Goal: Information Seeking & Learning: Check status

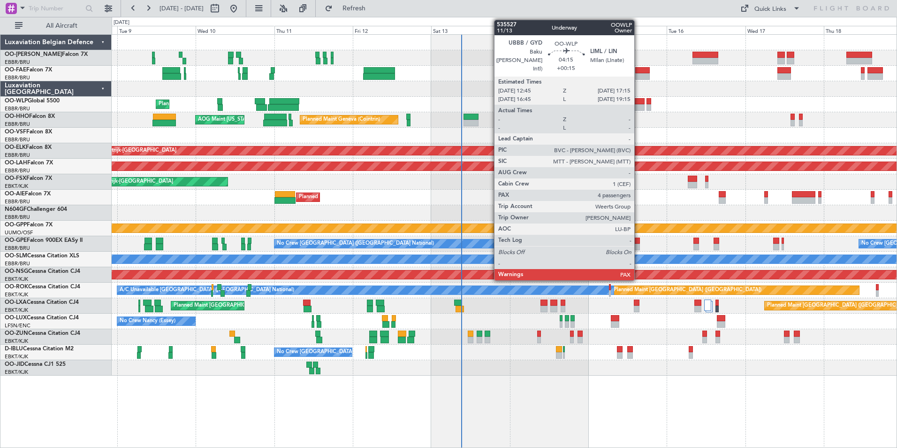
click at [638, 108] on div at bounding box center [637, 107] width 15 height 7
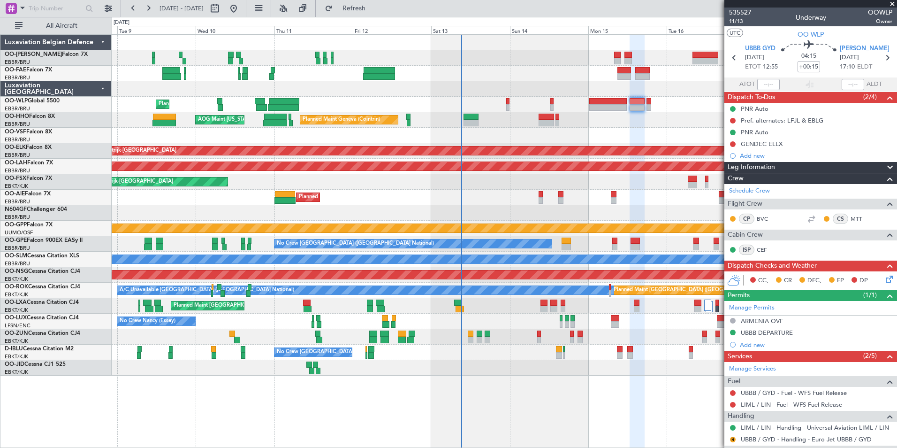
click at [576, 127] on div "Planned Maint Liege AOG Maint [US_STATE] ([GEOGRAPHIC_DATA]) Planned Maint Gene…" at bounding box center [504, 205] width 785 height 341
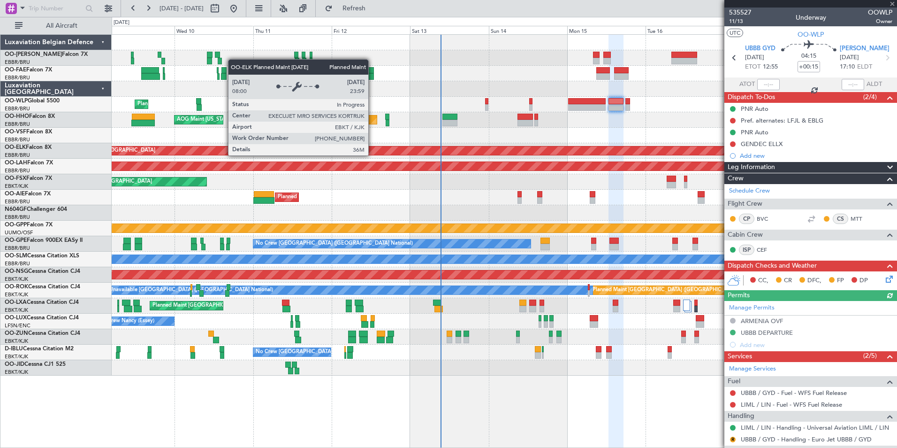
click at [678, 189] on div "Planned Maint Liege AOG Maint [US_STATE] ([GEOGRAPHIC_DATA]) Planned Maint Gene…" at bounding box center [504, 205] width 785 height 341
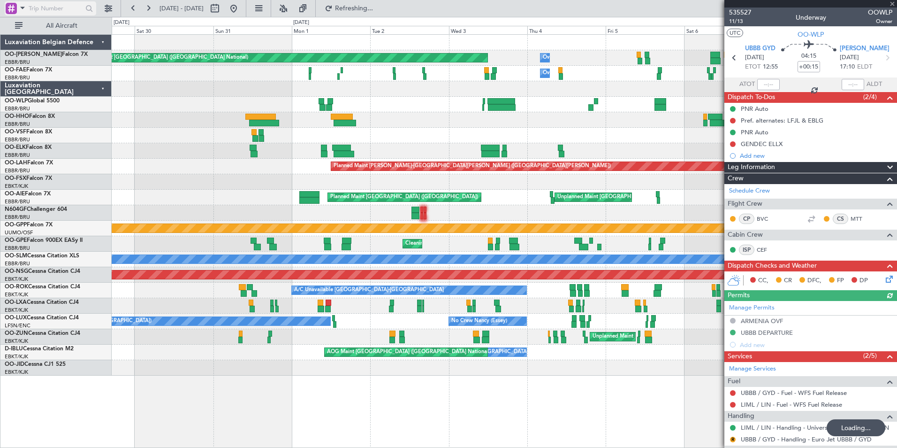
click at [15, 8] on div at bounding box center [11, 8] width 11 height 11
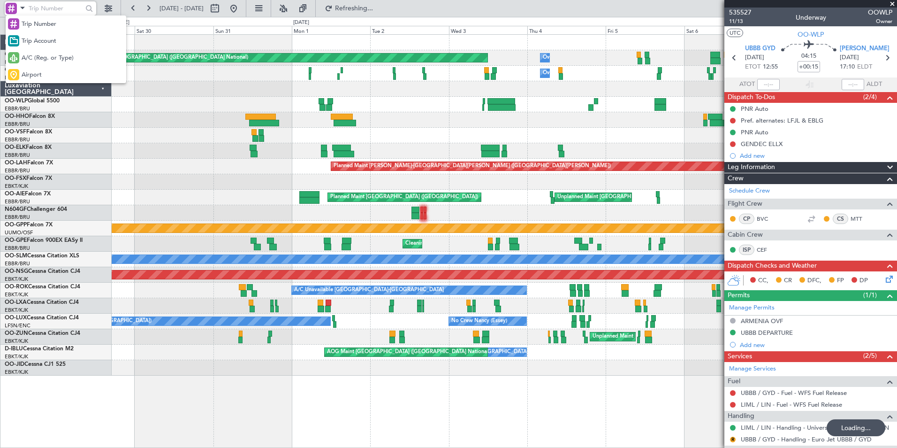
click at [33, 9] on div at bounding box center [448, 224] width 897 height 448
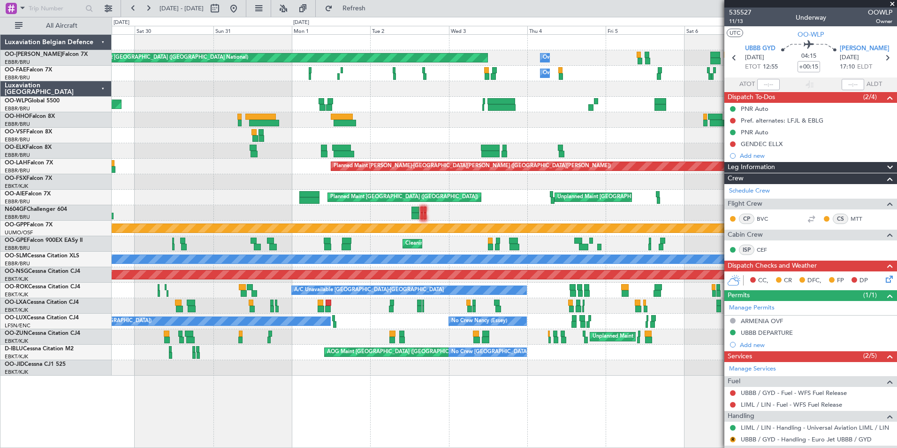
click at [663, 109] on div "Planned Maint [GEOGRAPHIC_DATA] ([GEOGRAPHIC_DATA] National) Owner [GEOGRAPHIC_…" at bounding box center [504, 205] width 785 height 341
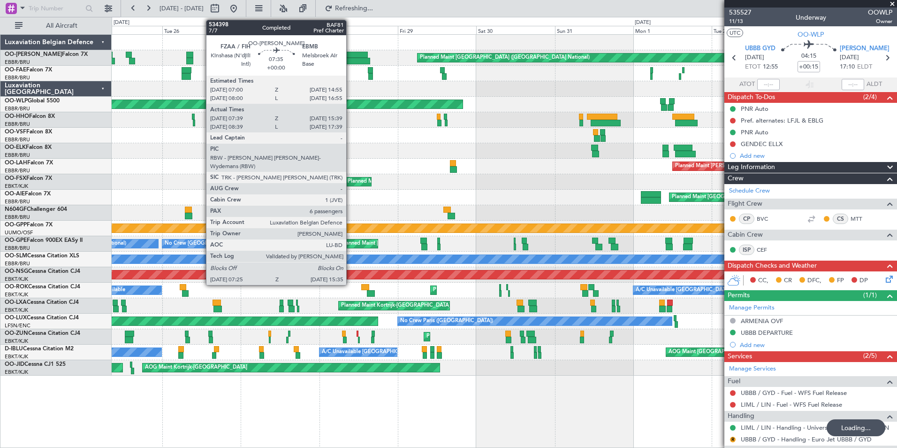
click at [588, 67] on div "Planned Maint [GEOGRAPHIC_DATA] ([GEOGRAPHIC_DATA] National) Owner [GEOGRAPHIC_…" at bounding box center [504, 205] width 785 height 341
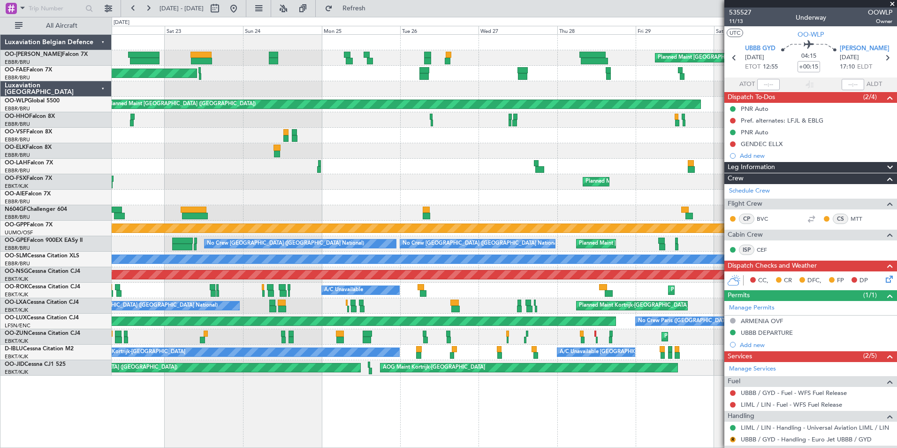
click at [437, 61] on div "Planned Maint [GEOGRAPHIC_DATA] ([GEOGRAPHIC_DATA] National)" at bounding box center [504, 57] width 785 height 15
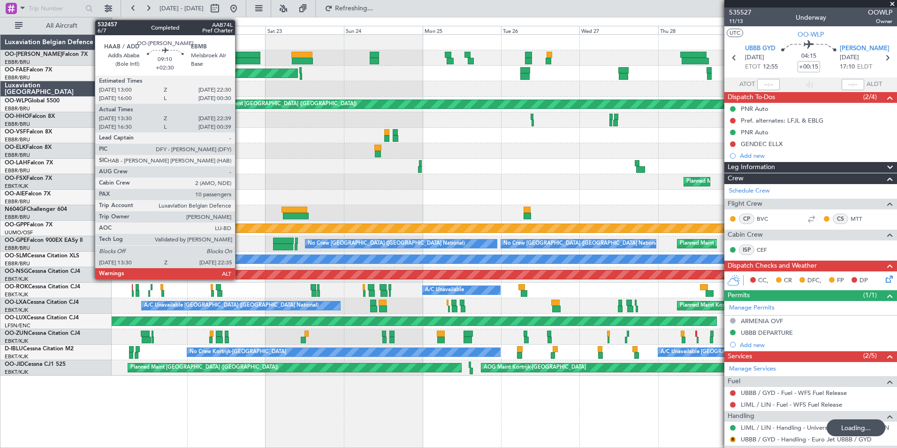
click at [474, 71] on div "Planned Maint [GEOGRAPHIC_DATA] ([GEOGRAPHIC_DATA] National) Planned Maint [GEO…" at bounding box center [504, 205] width 785 height 341
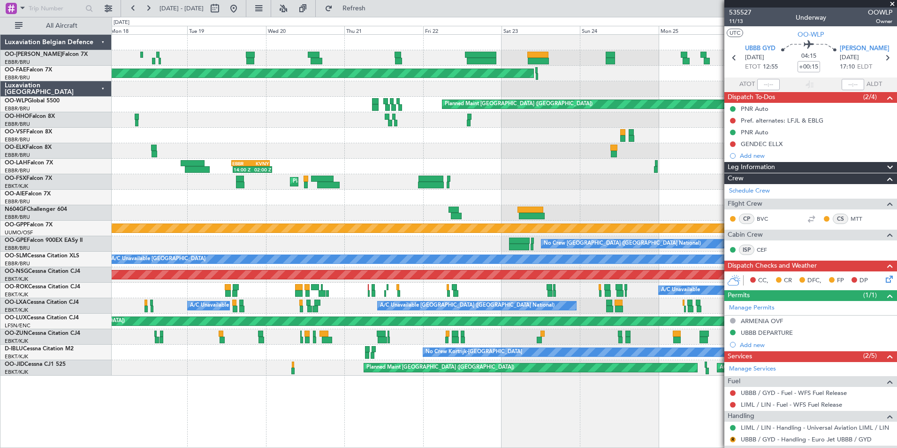
click at [630, 66] on div "Planned Maint [GEOGRAPHIC_DATA] ([GEOGRAPHIC_DATA] National) Planned Maint [GEO…" at bounding box center [504, 205] width 785 height 341
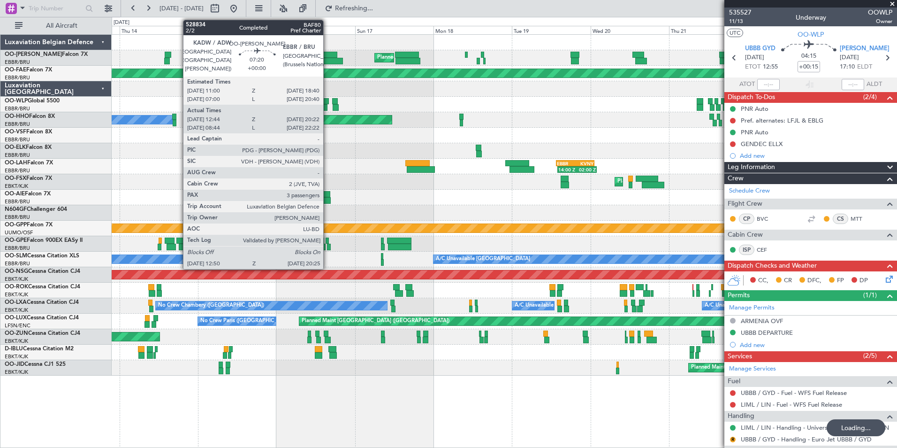
click at [625, 64] on div "Planned Maint [GEOGRAPHIC_DATA] ([GEOGRAPHIC_DATA] National)" at bounding box center [504, 57] width 785 height 15
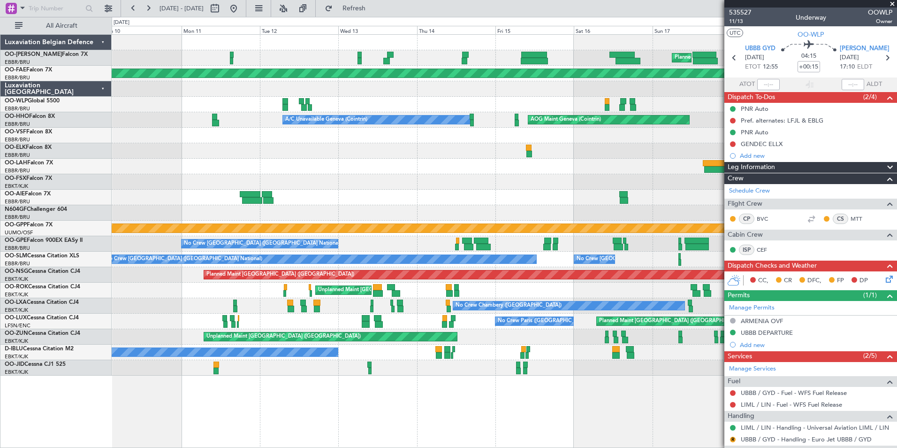
click at [594, 56] on div "Planned Maint [GEOGRAPHIC_DATA] ([GEOGRAPHIC_DATA] National) Planned Maint [GEO…" at bounding box center [504, 205] width 785 height 341
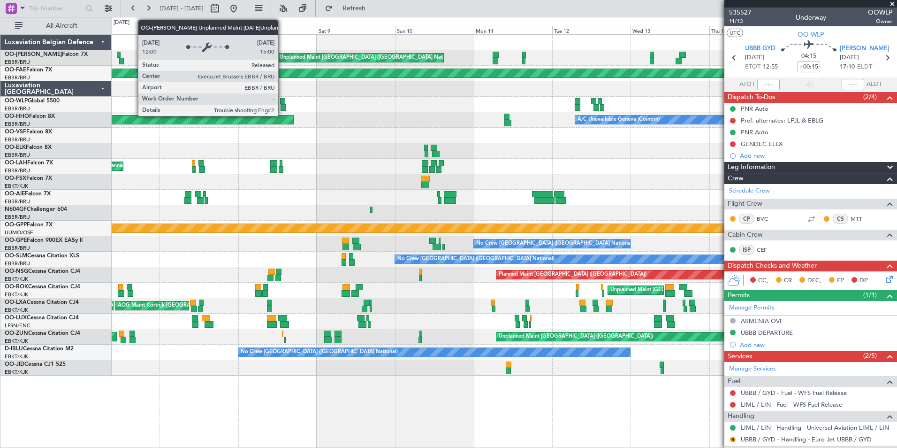
click at [381, 62] on div "Unplanned Maint [GEOGRAPHIC_DATA] ([GEOGRAPHIC_DATA] National)" at bounding box center [360, 57] width 167 height 9
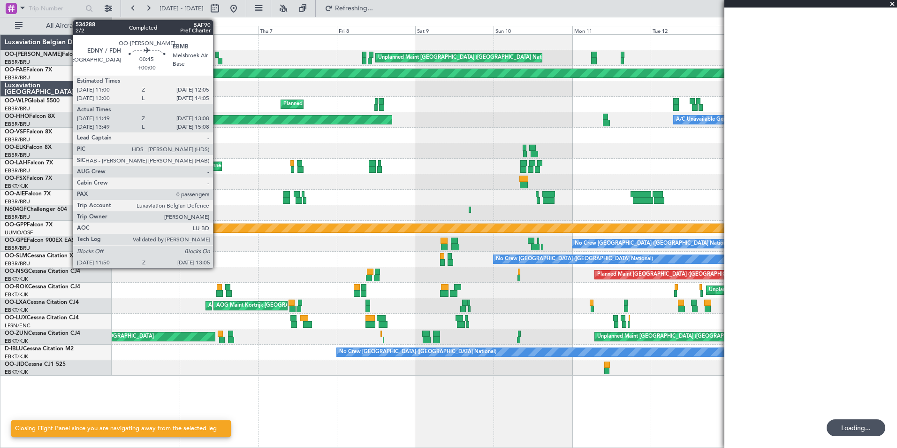
click at [480, 69] on div "Unplanned Maint [GEOGRAPHIC_DATA] ([GEOGRAPHIC_DATA] National) Planned Maint [G…" at bounding box center [504, 205] width 785 height 341
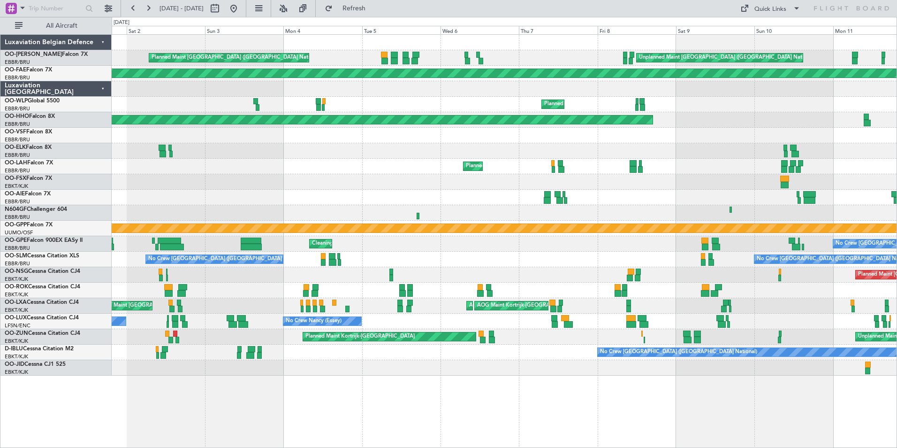
click at [789, 188] on div "Unplanned Maint [GEOGRAPHIC_DATA] ([GEOGRAPHIC_DATA] National) Planned Maint [G…" at bounding box center [504, 205] width 785 height 341
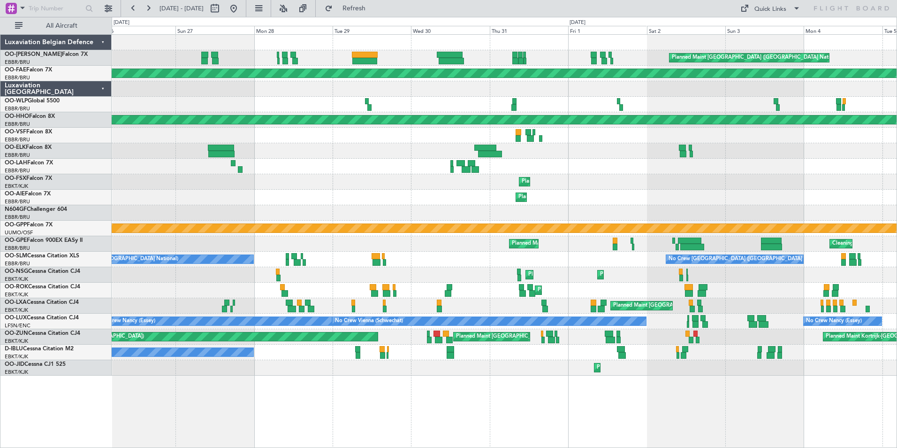
click at [691, 188] on div "Planned Maint [GEOGRAPHIC_DATA] ([GEOGRAPHIC_DATA] National) Planned Maint [GEO…" at bounding box center [504, 205] width 785 height 341
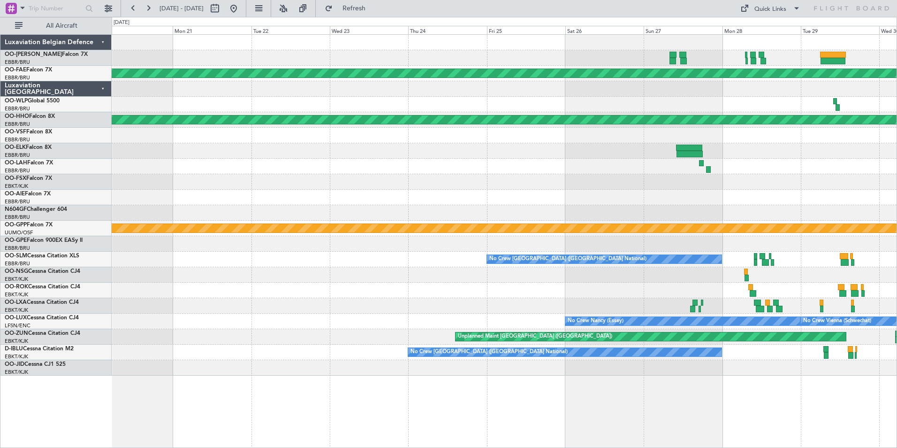
click at [428, 182] on div "Planned Maint Kortrijk-[GEOGRAPHIC_DATA]" at bounding box center [504, 181] width 785 height 15
click at [346, 166] on div "Planned Maint Kortrijk-[GEOGRAPHIC_DATA] Planned Maint Geneva ([GEOGRAPHIC_DATA…" at bounding box center [504, 205] width 785 height 341
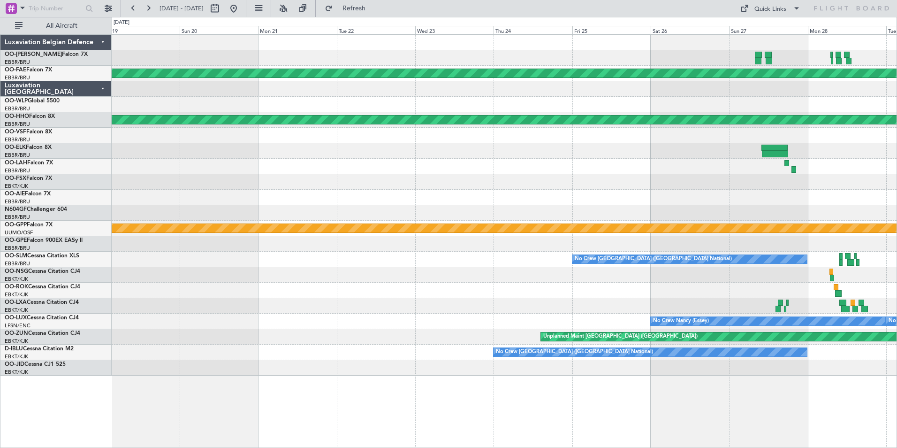
click at [370, 175] on div "Planned Maint Kortrijk-[GEOGRAPHIC_DATA] Planned Maint Geneva ([GEOGRAPHIC_DATA…" at bounding box center [504, 205] width 785 height 341
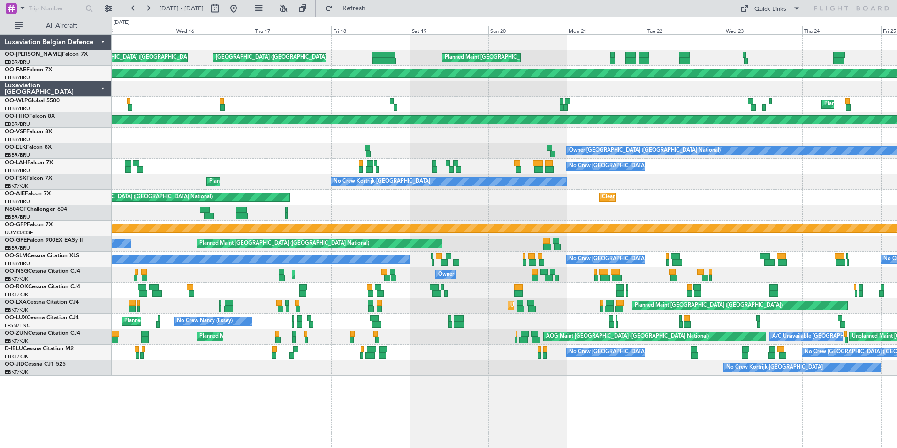
click at [663, 63] on div "Planned Maint [GEOGRAPHIC_DATA] ([GEOGRAPHIC_DATA] National) [GEOGRAPHIC_DATA] …" at bounding box center [504, 57] width 785 height 15
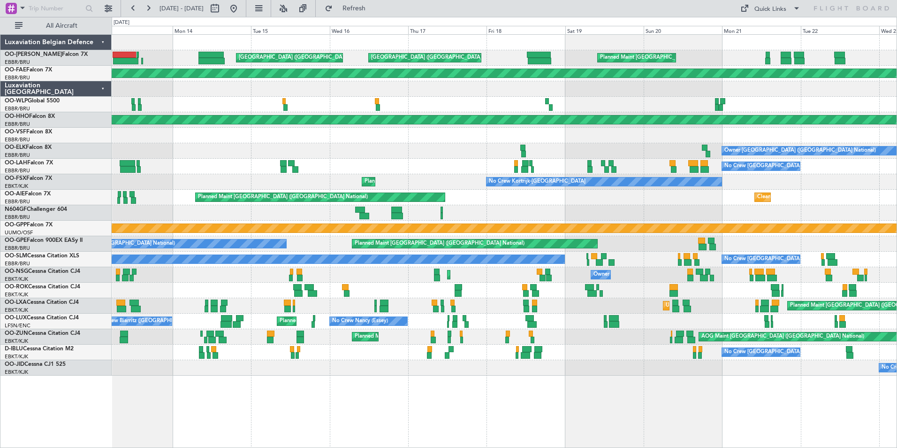
click at [661, 87] on div "Planned Maint [GEOGRAPHIC_DATA] ([GEOGRAPHIC_DATA] National) [GEOGRAPHIC_DATA] …" at bounding box center [504, 205] width 785 height 341
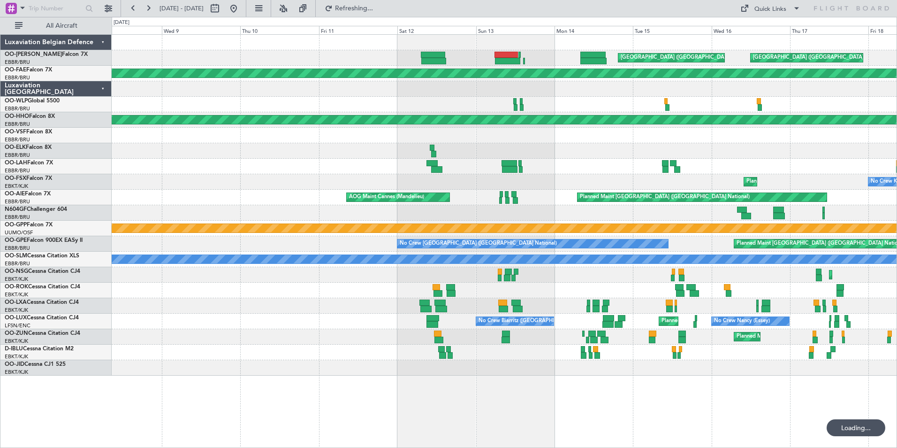
click at [743, 97] on div "[GEOGRAPHIC_DATA] ([GEOGRAPHIC_DATA][PERSON_NAME]) [GEOGRAPHIC_DATA] ([GEOGRAPH…" at bounding box center [504, 205] width 785 height 341
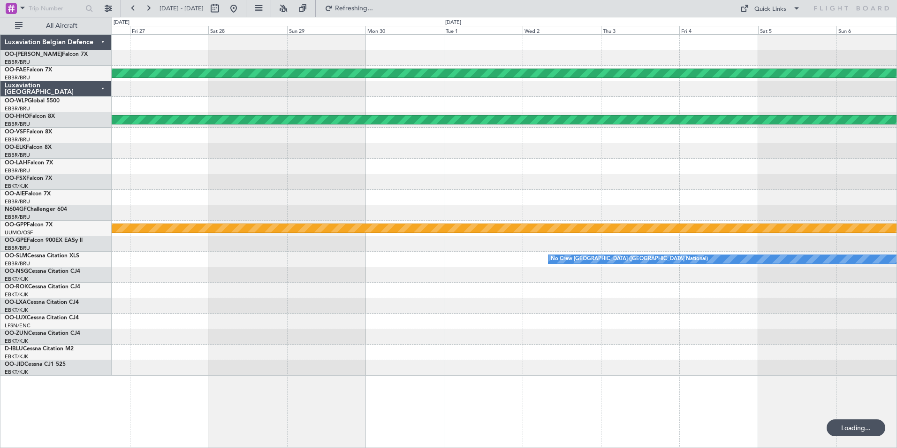
click at [750, 114] on div "Planned Maint Kortrijk-[GEOGRAPHIC_DATA] Planned Maint Geneva ([GEOGRAPHIC_DATA…" at bounding box center [504, 205] width 785 height 341
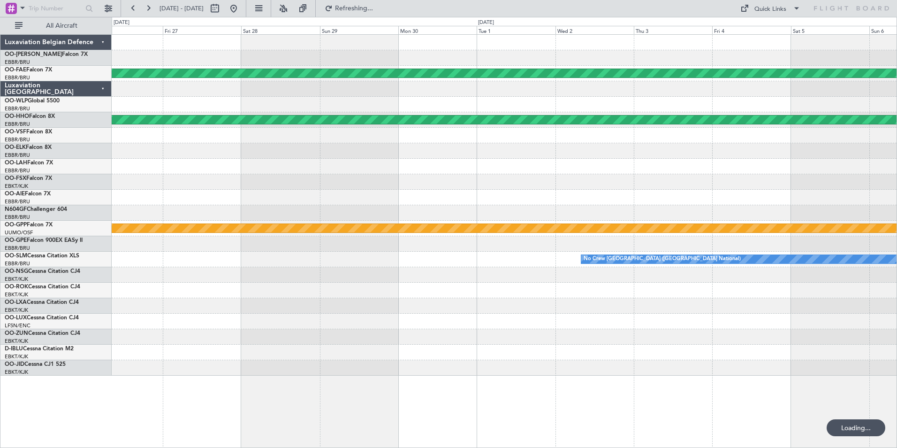
click at [738, 132] on div at bounding box center [504, 135] width 785 height 15
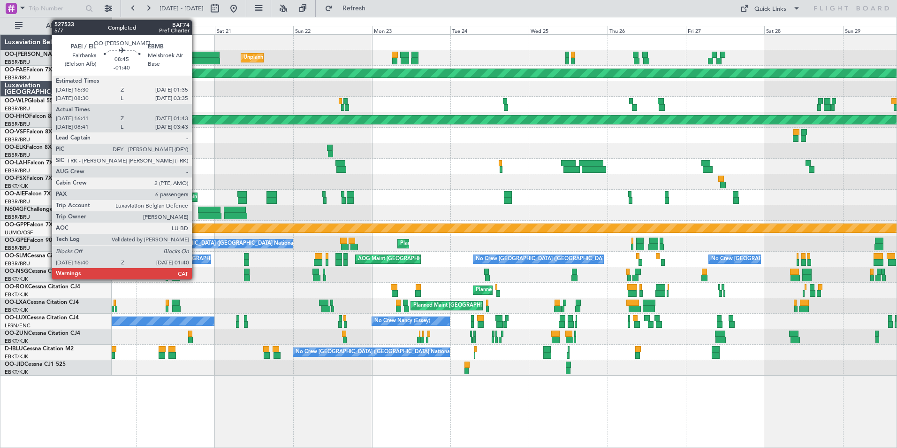
click at [196, 61] on div at bounding box center [205, 61] width 30 height 7
